Goal: Communication & Community: Answer question/provide support

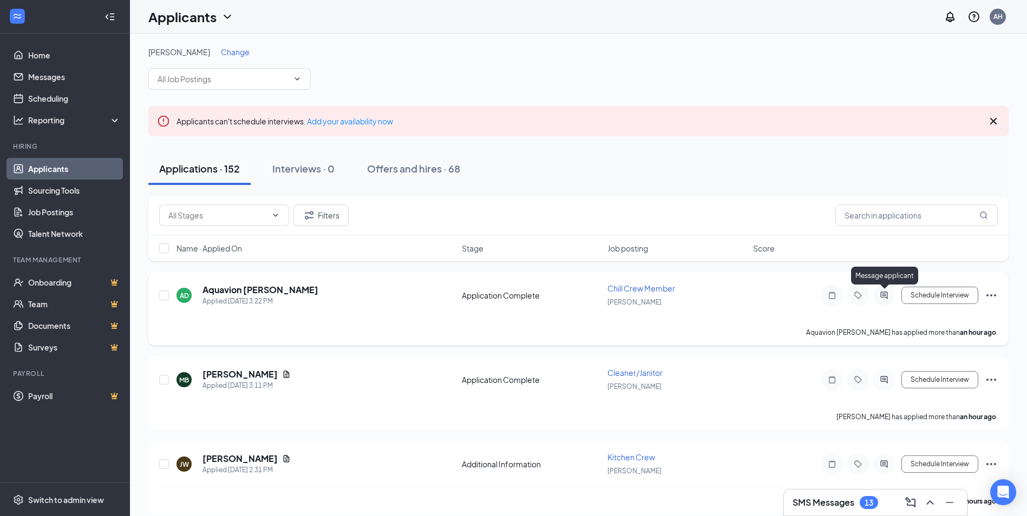
click at [881, 298] on icon "ActiveChat" at bounding box center [884, 295] width 13 height 9
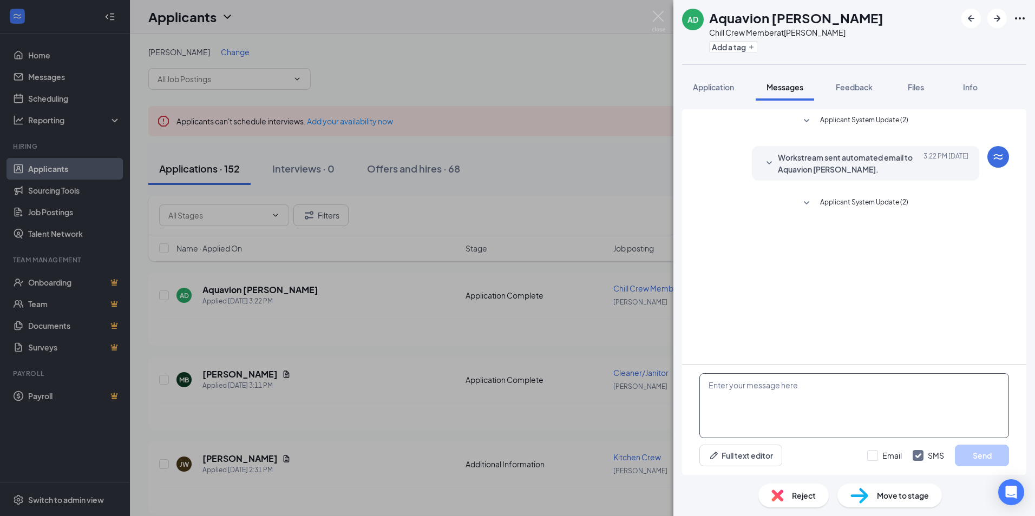
click at [800, 399] on textarea at bounding box center [854, 406] width 310 height 65
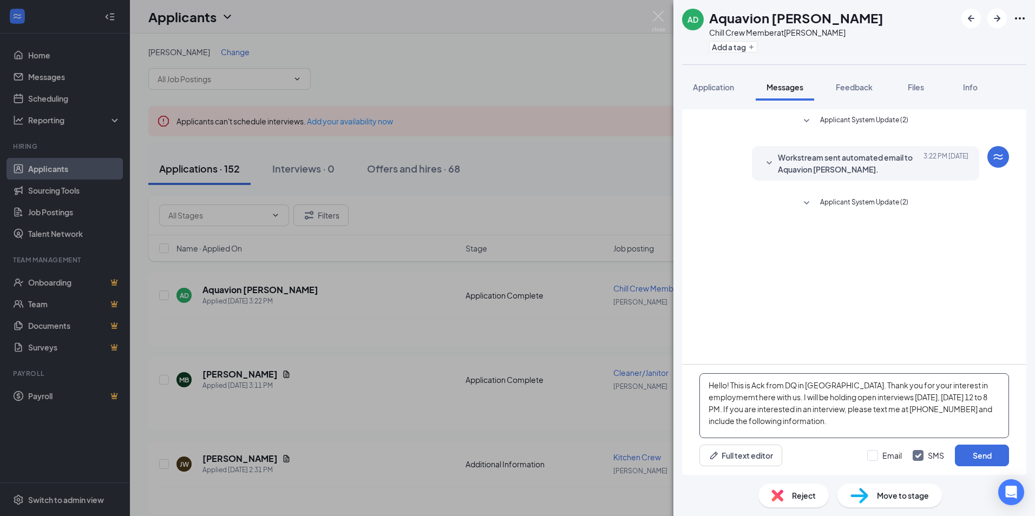
drag, startPoint x: 735, startPoint y: 408, endPoint x: 743, endPoint y: 408, distance: 8.1
click at [737, 408] on textarea "Hello! This is Ack from DQ in [GEOGRAPHIC_DATA]. Thank you for your interest in…" at bounding box center [854, 406] width 310 height 65
click at [995, 423] on textarea "Hello! This is Ack from DQ in [GEOGRAPHIC_DATA]. Thank you for your interest in…" at bounding box center [854, 406] width 310 height 65
click at [826, 434] on textarea "Hello! This is Ack from DQ in [GEOGRAPHIC_DATA]. Thank you for your interest in…" at bounding box center [854, 406] width 310 height 65
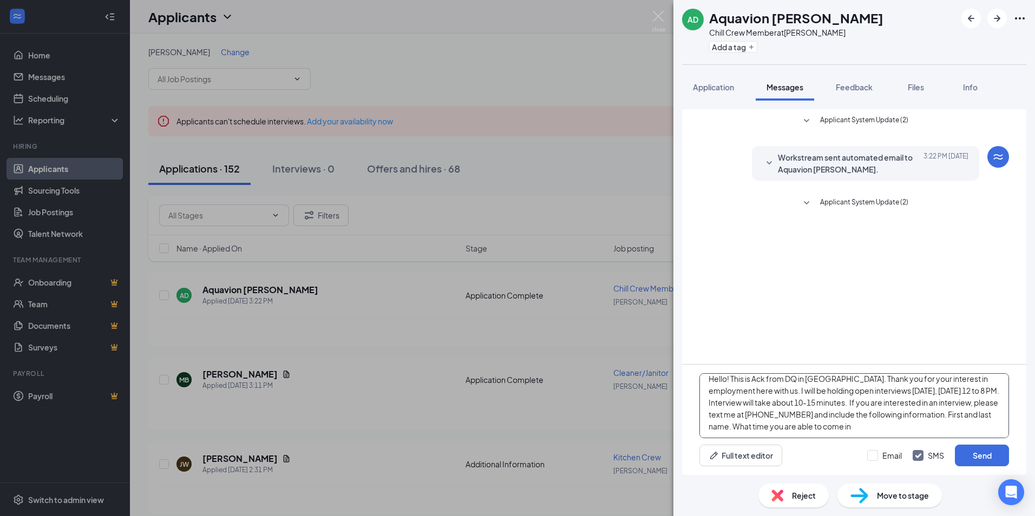
click at [955, 430] on textarea "Hello! This is Ack from DQ in [GEOGRAPHIC_DATA]. Thank you for your interest in…" at bounding box center [854, 406] width 310 height 65
drag, startPoint x: 972, startPoint y: 427, endPoint x: 961, endPoint y: 431, distance: 11.9
click at [989, 423] on textarea "Hello! This is Ack from DQ in [GEOGRAPHIC_DATA]. Thank you for your interest in…" at bounding box center [854, 406] width 310 height 65
click at [950, 421] on textarea "Hello! This is Ack from DQ in [GEOGRAPHIC_DATA]. Thank you for your interest in…" at bounding box center [854, 406] width 310 height 65
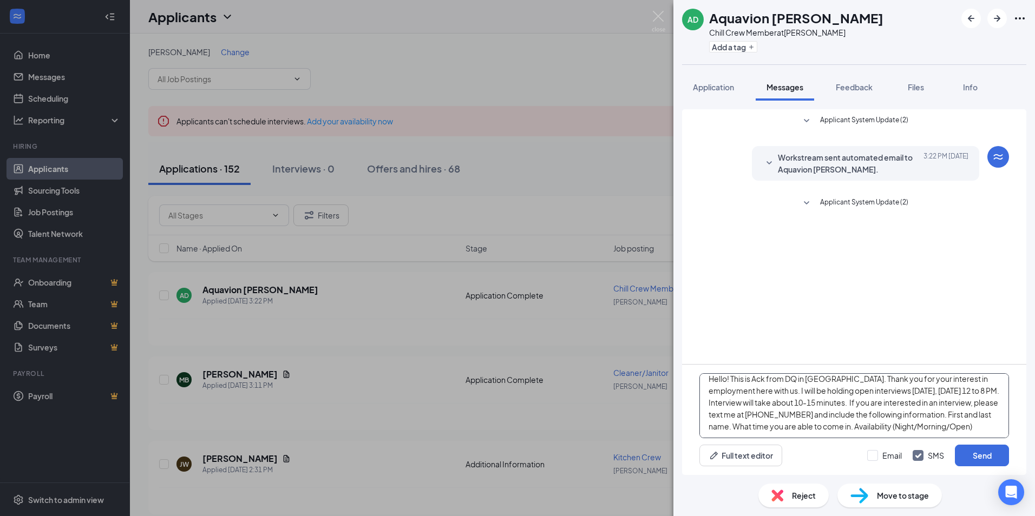
click at [948, 423] on textarea "Hello! This is Ack from DQ in [GEOGRAPHIC_DATA]. Thank you for your interest in…" at bounding box center [854, 406] width 310 height 65
click at [954, 424] on textarea "Hello! This is Ack from DQ in [GEOGRAPHIC_DATA]. Thank you for your interest in…" at bounding box center [854, 406] width 310 height 65
click at [860, 432] on textarea "Hello! This is Ack from DQ in [GEOGRAPHIC_DATA]. Thank you for your interest in…" at bounding box center [854, 406] width 310 height 65
type textarea "Hello! This is Ack from DQ in [GEOGRAPHIC_DATA]. Thank you for your interest in…"
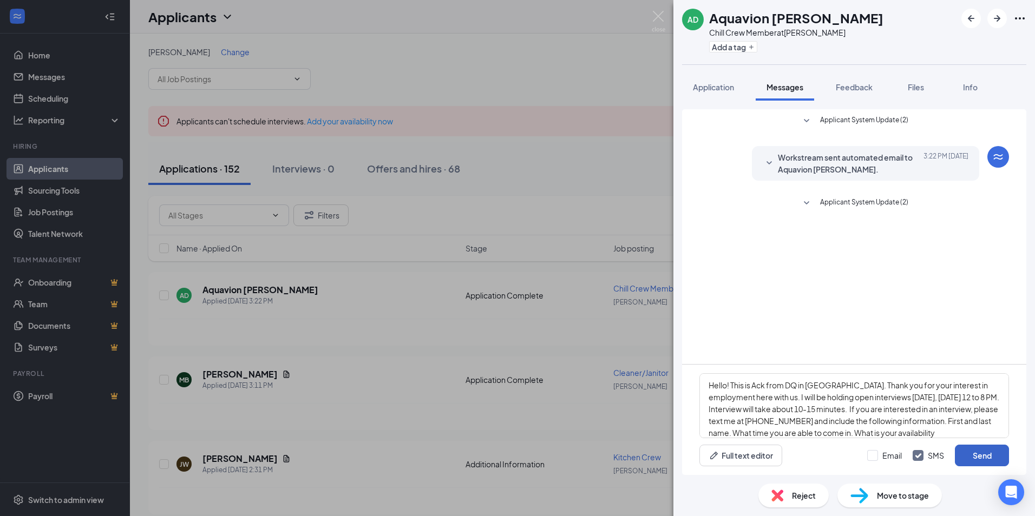
click at [984, 461] on button "Send" at bounding box center [982, 456] width 54 height 22
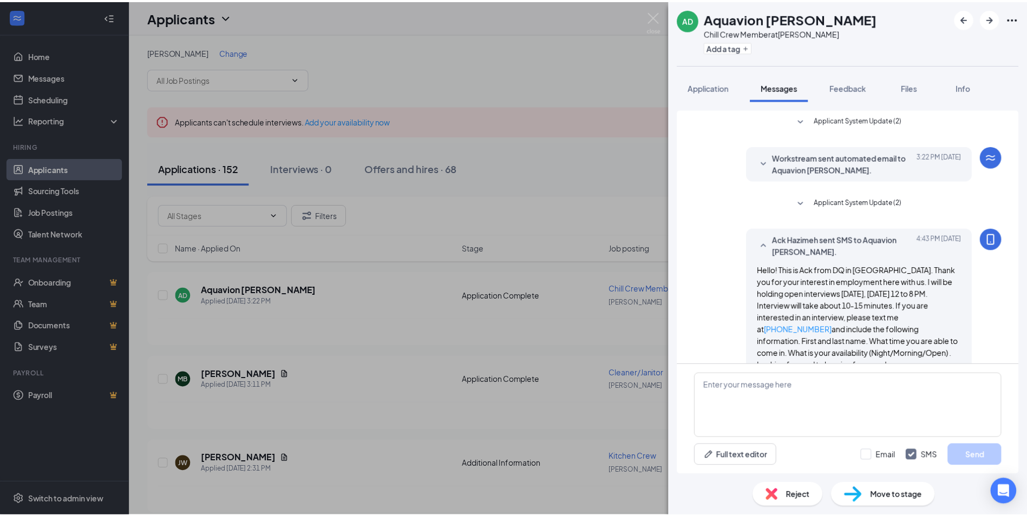
scroll to position [23, 0]
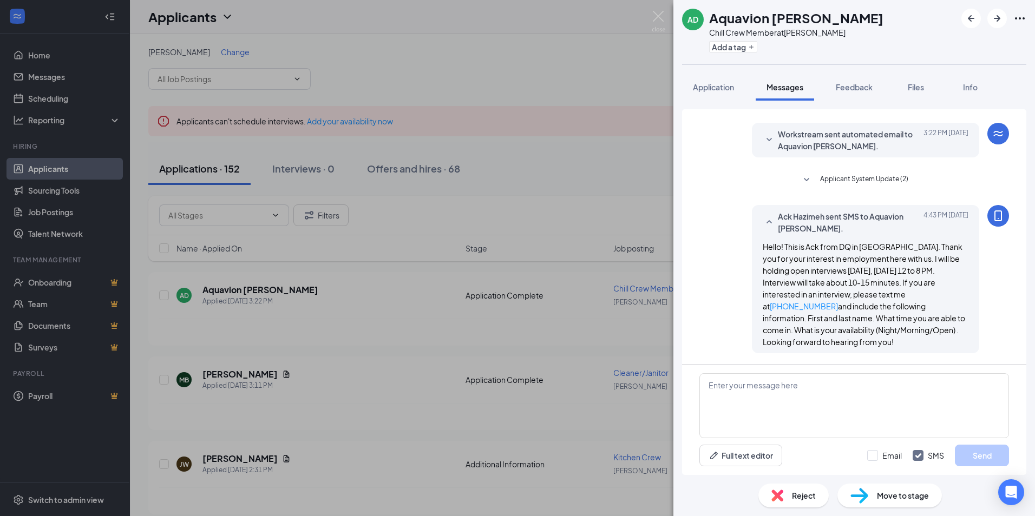
drag, startPoint x: 825, startPoint y: 344, endPoint x: 750, endPoint y: 241, distance: 127.1
click at [752, 241] on div "Ack Hazimeh sent SMS to Aquavion [PERSON_NAME]. [DATE] 4:43 PM Hello! This is A…" at bounding box center [865, 279] width 227 height 148
copy span "Hello! This is Ack from DQ in [GEOGRAPHIC_DATA]. Thank you for your interest in…"
click at [656, 17] on img at bounding box center [659, 21] width 14 height 21
